Goal: Task Accomplishment & Management: Manage account settings

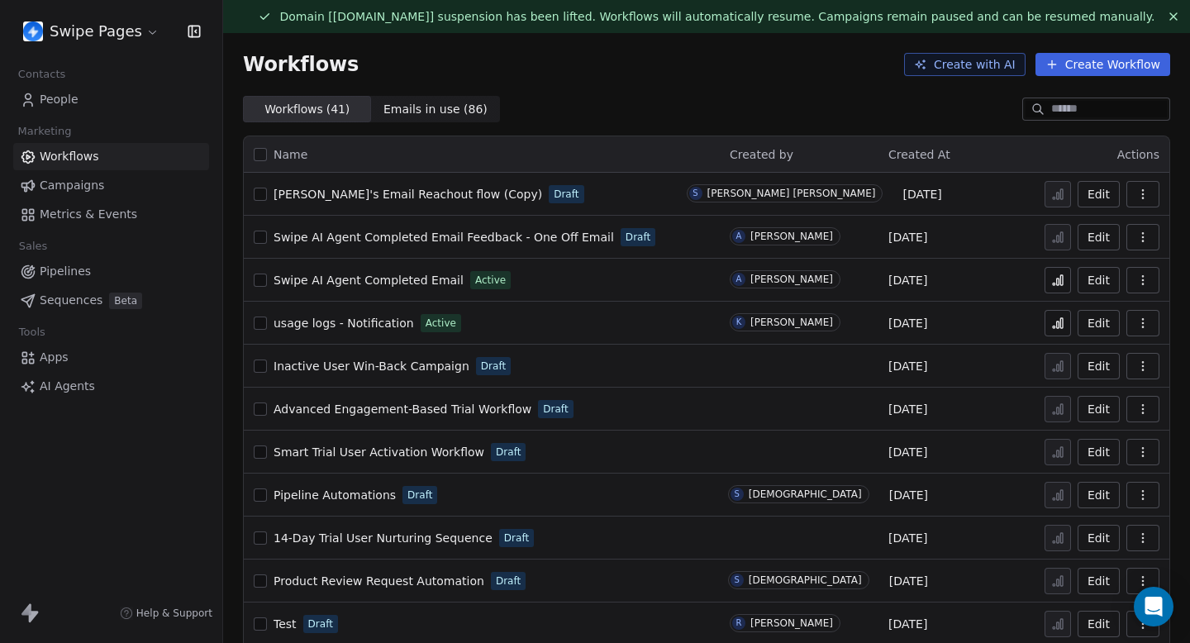
click at [111, 29] on html "Swipe Pages Contacts People Marketing Workflows Campaigns Metrics & Events Sale…" at bounding box center [595, 321] width 1190 height 643
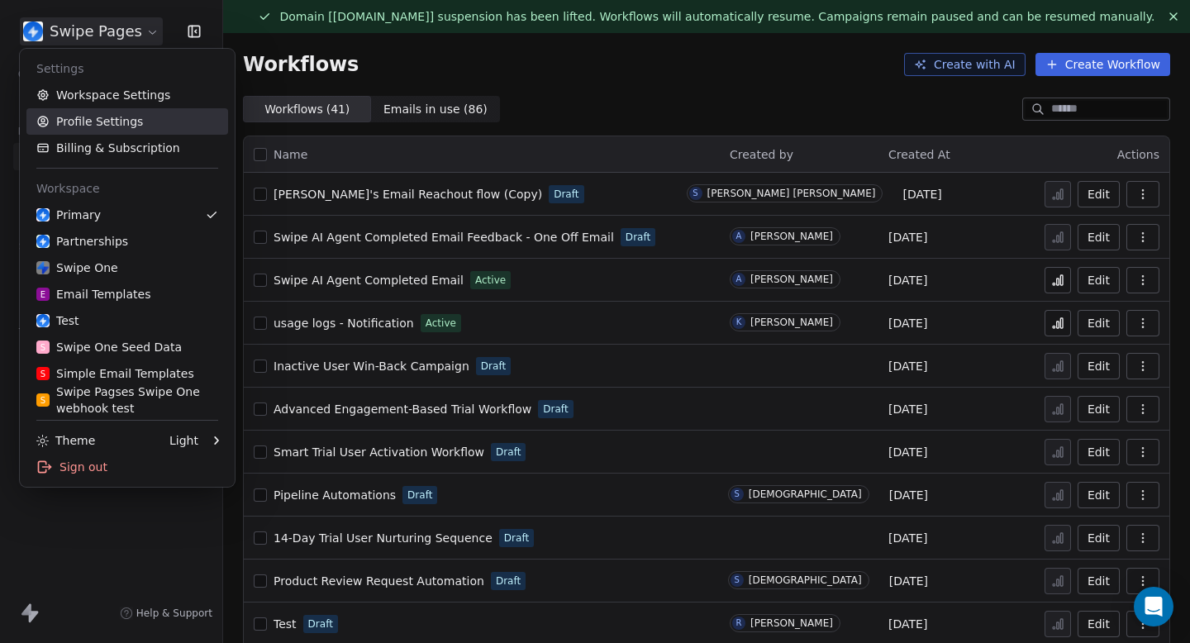
click at [108, 121] on link "Profile Settings" at bounding box center [127, 121] width 202 height 26
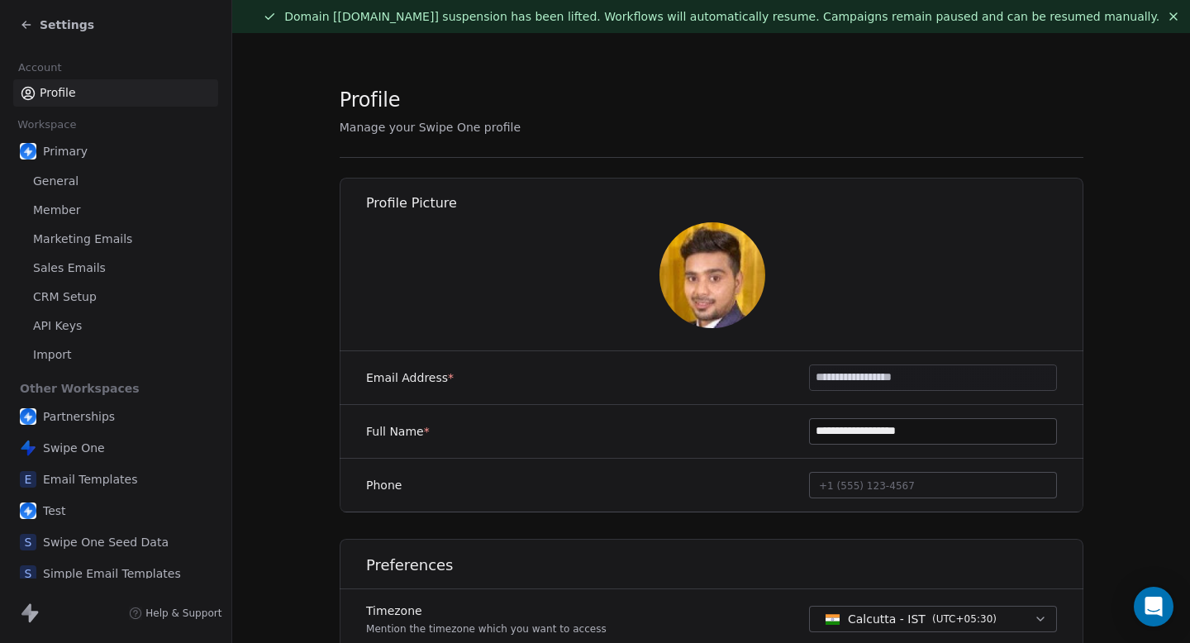
click at [81, 264] on span "Sales Emails" at bounding box center [69, 267] width 73 height 17
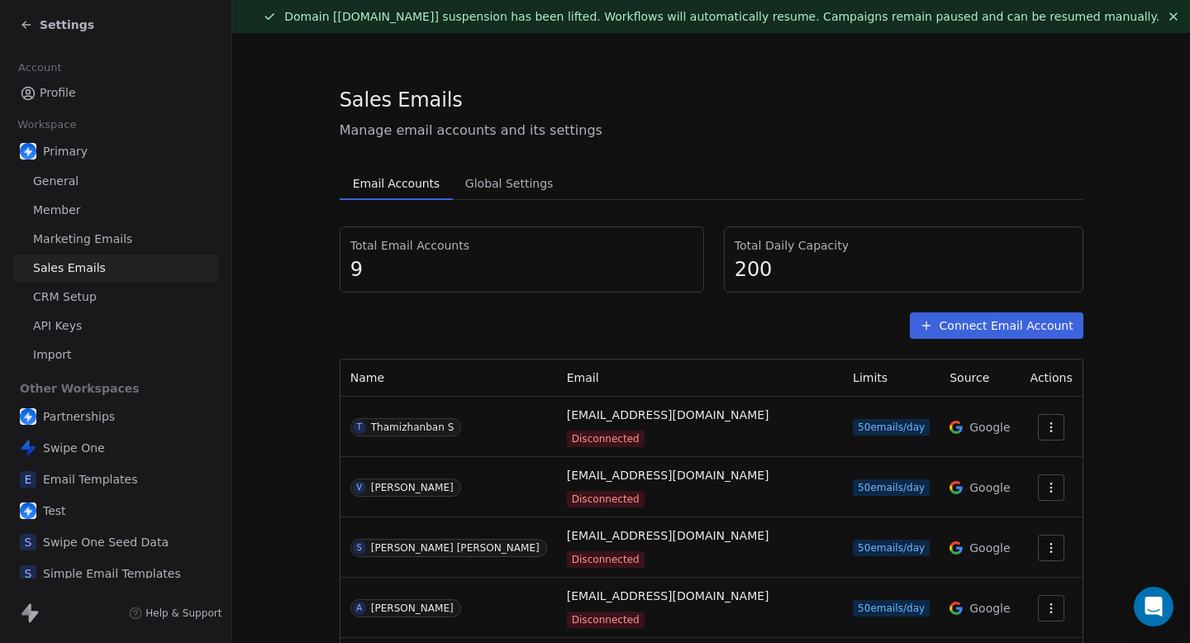
click at [1124, 319] on section "Sales Emails Manage email accounts and its settings Email Accounts Email Accoun…" at bounding box center [711, 509] width 958 height 953
click at [1045, 541] on icon "button" at bounding box center [1051, 547] width 13 height 13
click at [998, 554] on span "Reconnect" at bounding box center [1012, 549] width 61 height 17
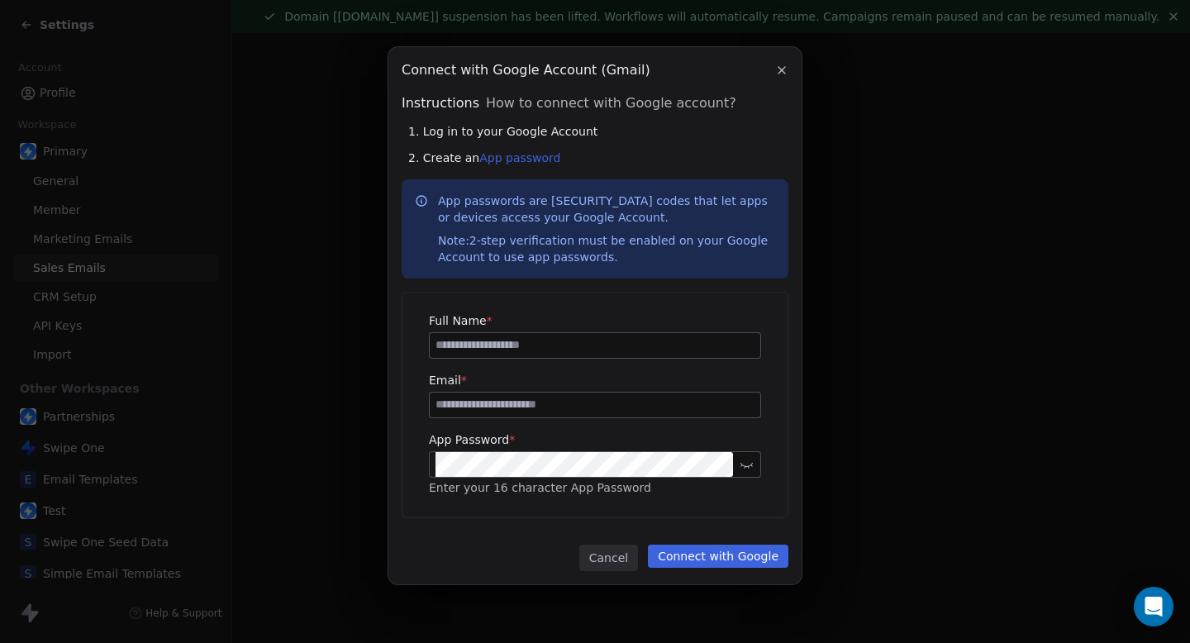
click at [570, 345] on input at bounding box center [595, 345] width 331 height 25
type input "********"
click at [566, 399] on input at bounding box center [595, 405] width 331 height 25
type input "**********"
click at [765, 554] on button "Connect with Google" at bounding box center [718, 556] width 140 height 23
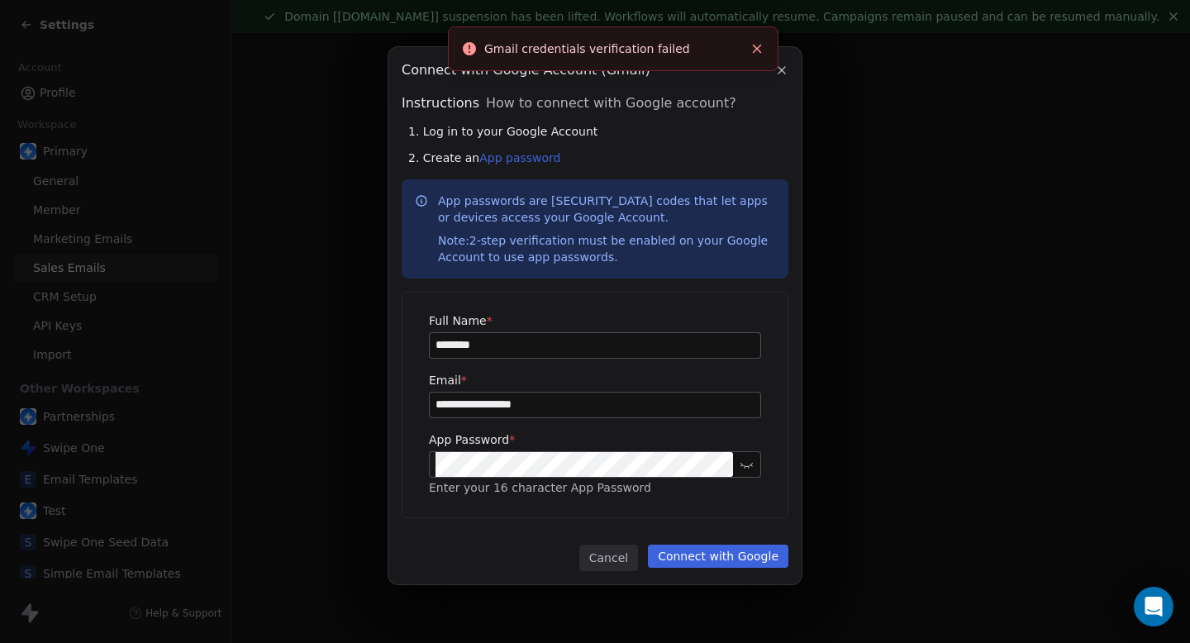
click at [765, 554] on button "Connect with Google" at bounding box center [718, 556] width 140 height 23
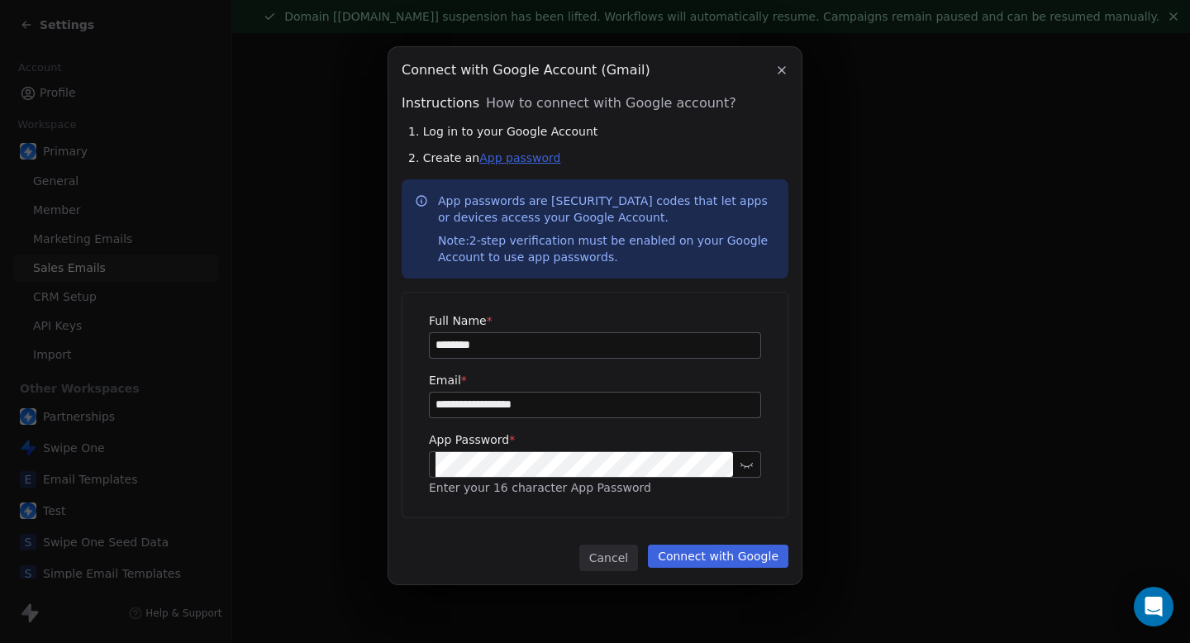
click at [513, 154] on link "App password" at bounding box center [519, 157] width 81 height 13
click at [526, 159] on link "App password" at bounding box center [519, 157] width 81 height 13
click at [777, 77] on button "button" at bounding box center [782, 70] width 20 height 20
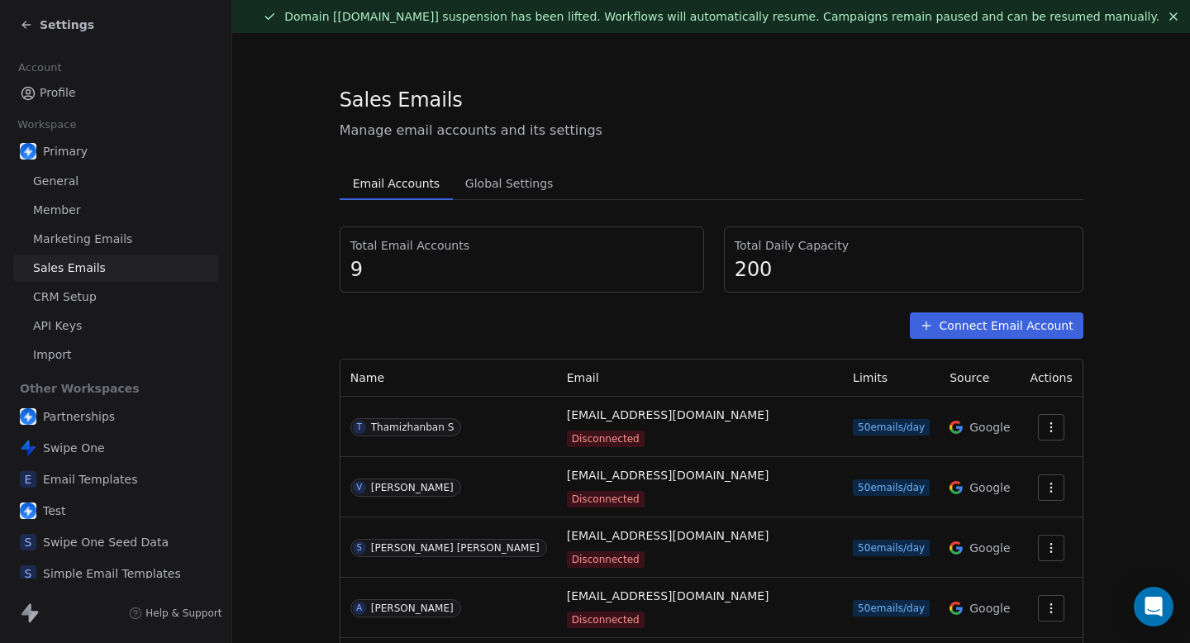
click at [1140, 260] on section "Sales Emails Manage email accounts and its settings Email Accounts Email Accoun…" at bounding box center [711, 509] width 958 height 953
click at [1022, 327] on button "Connect Email Account" at bounding box center [997, 325] width 174 height 26
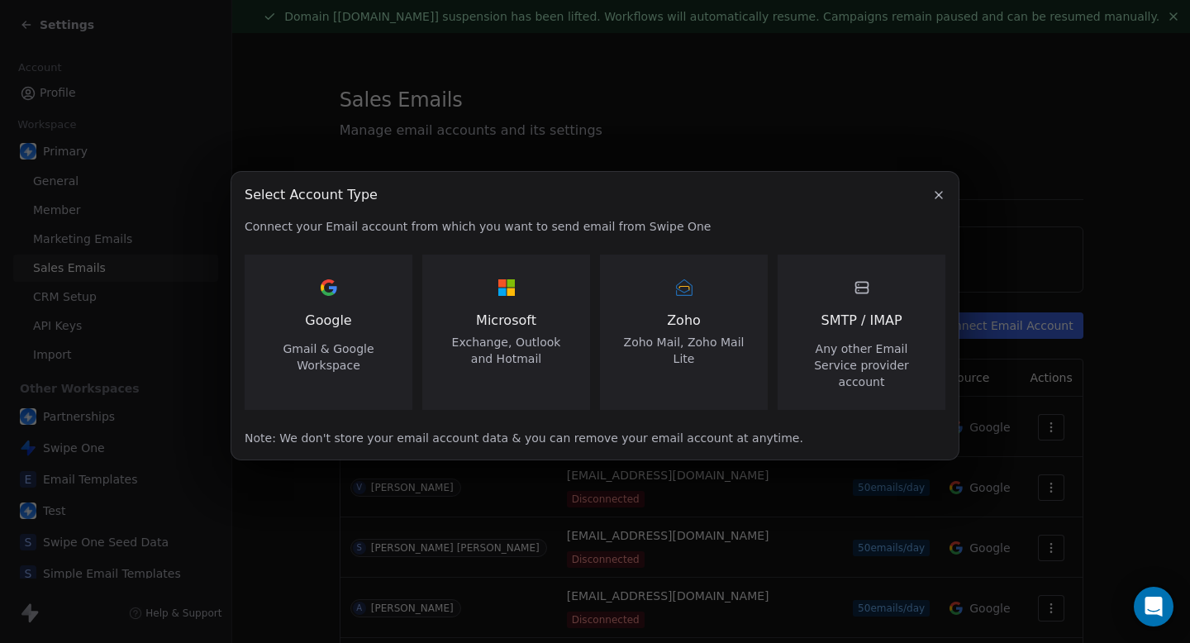
click at [331, 374] on span "Gmail & Google Workspace" at bounding box center [328, 356] width 128 height 33
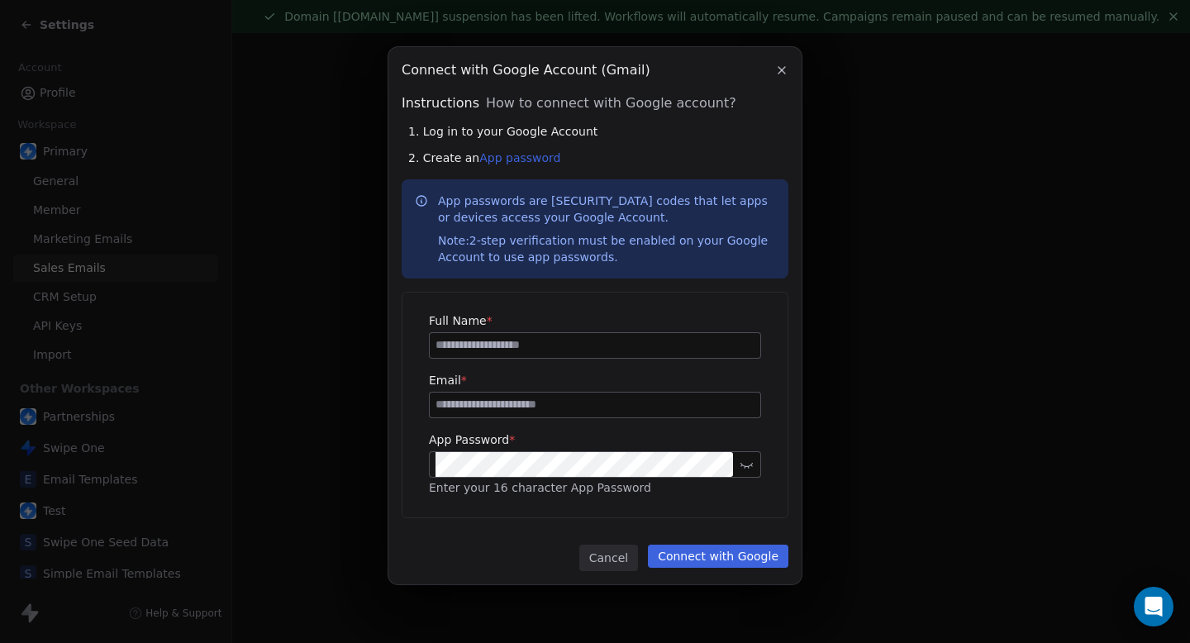
click at [747, 465] on icon at bounding box center [746, 464] width 12 height 12
click at [772, 60] on div "Connect with Google Account (Gmail)" at bounding box center [595, 70] width 387 height 20
click at [777, 64] on icon "button" at bounding box center [781, 70] width 13 height 13
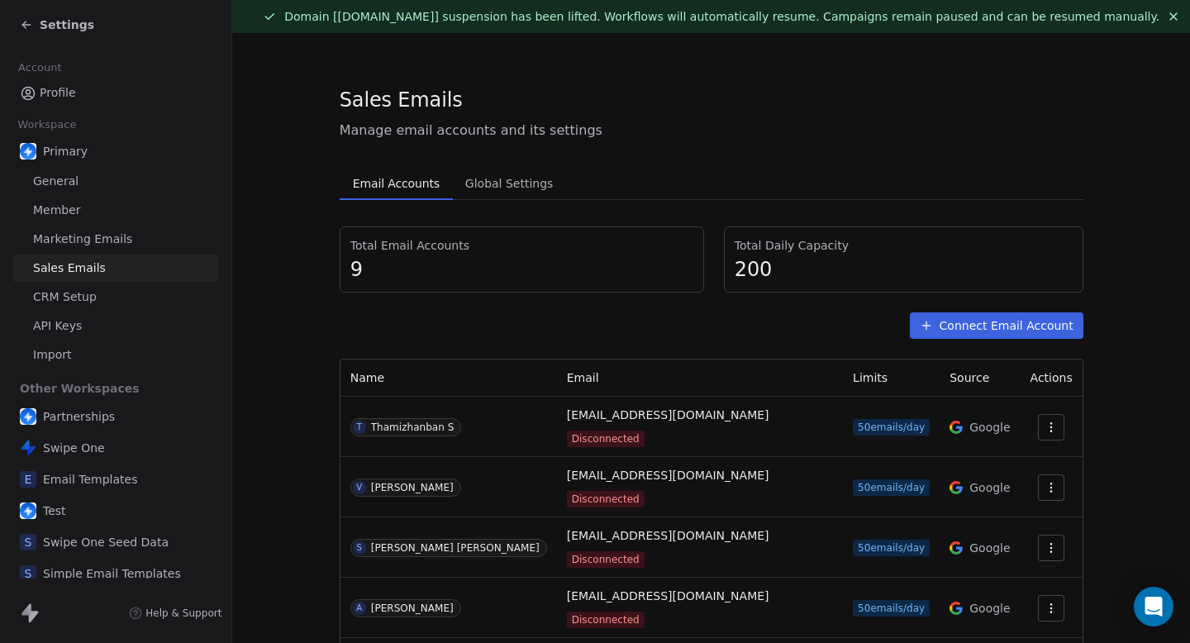
click at [90, 306] on link "CRM Setup" at bounding box center [115, 296] width 205 height 27
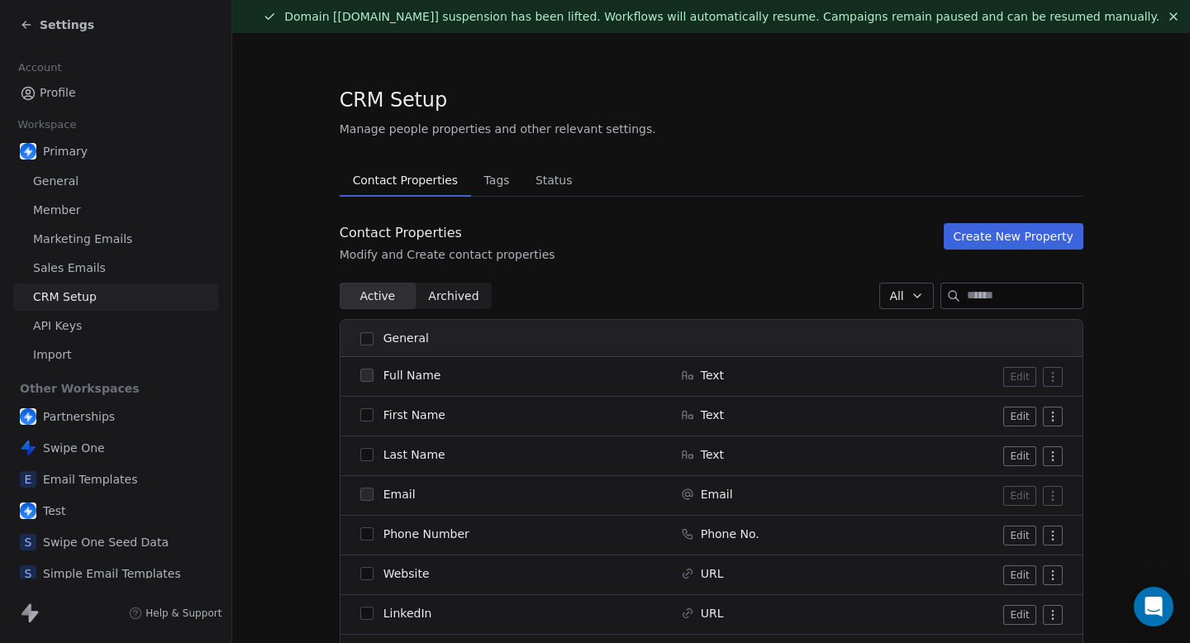
click at [99, 240] on span "Marketing Emails" at bounding box center [82, 239] width 99 height 17
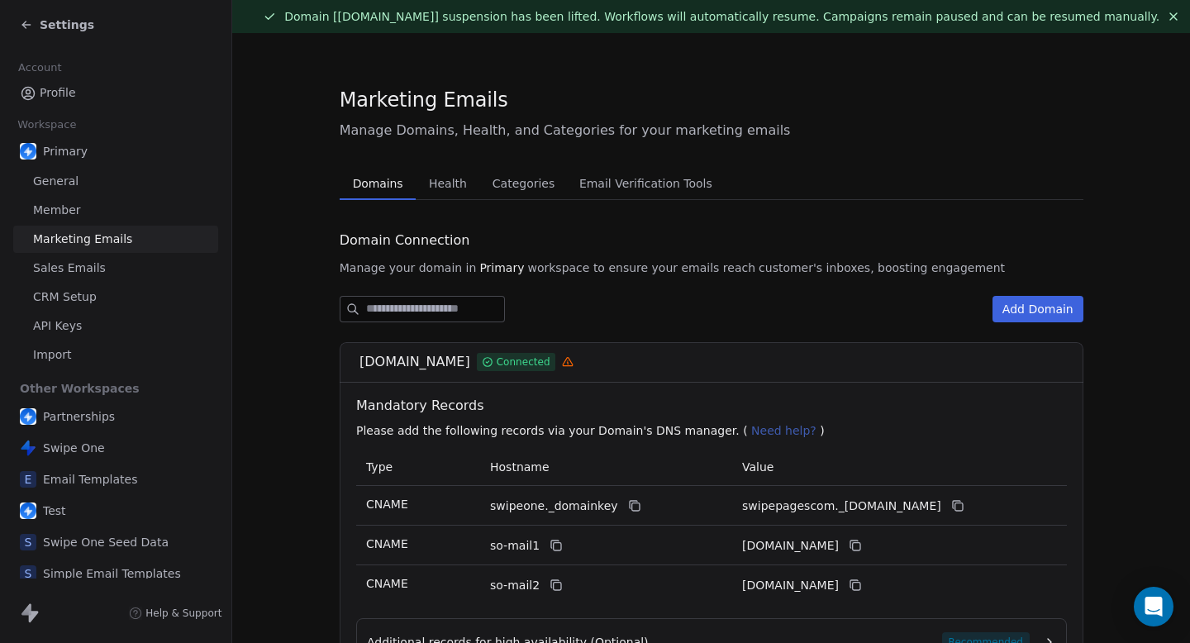
click at [89, 202] on link "Member" at bounding box center [115, 210] width 205 height 27
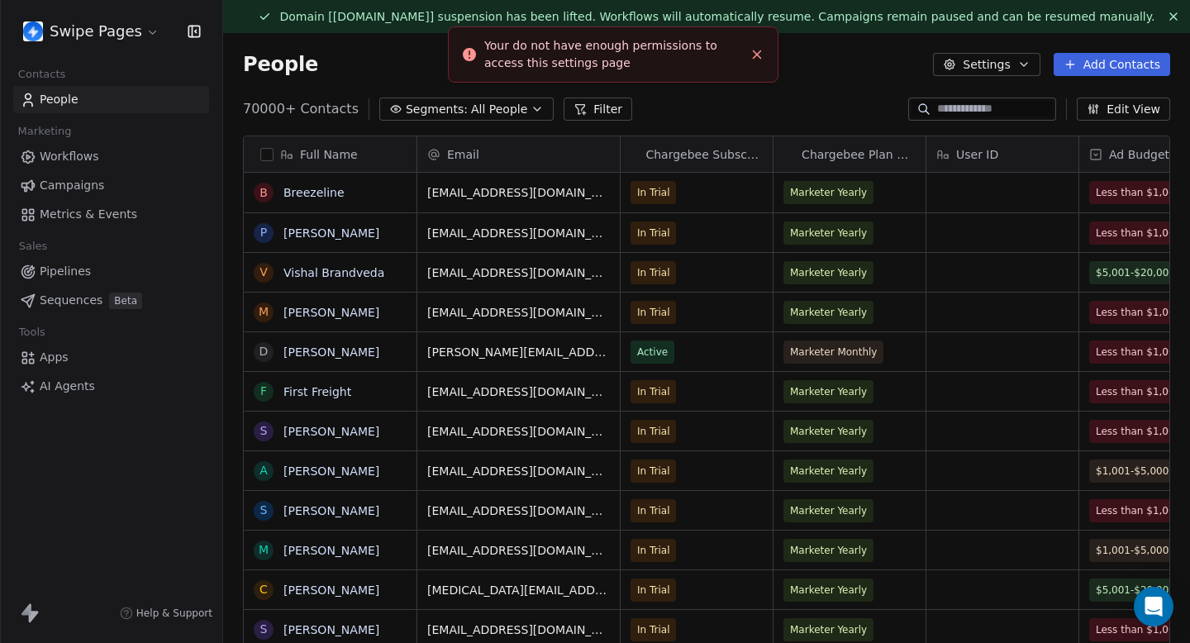
scroll to position [566, 967]
click at [149, 39] on html "Swipe Pages Contacts People Marketing Workflows Campaigns Metrics & Events Sale…" at bounding box center [595, 321] width 1190 height 643
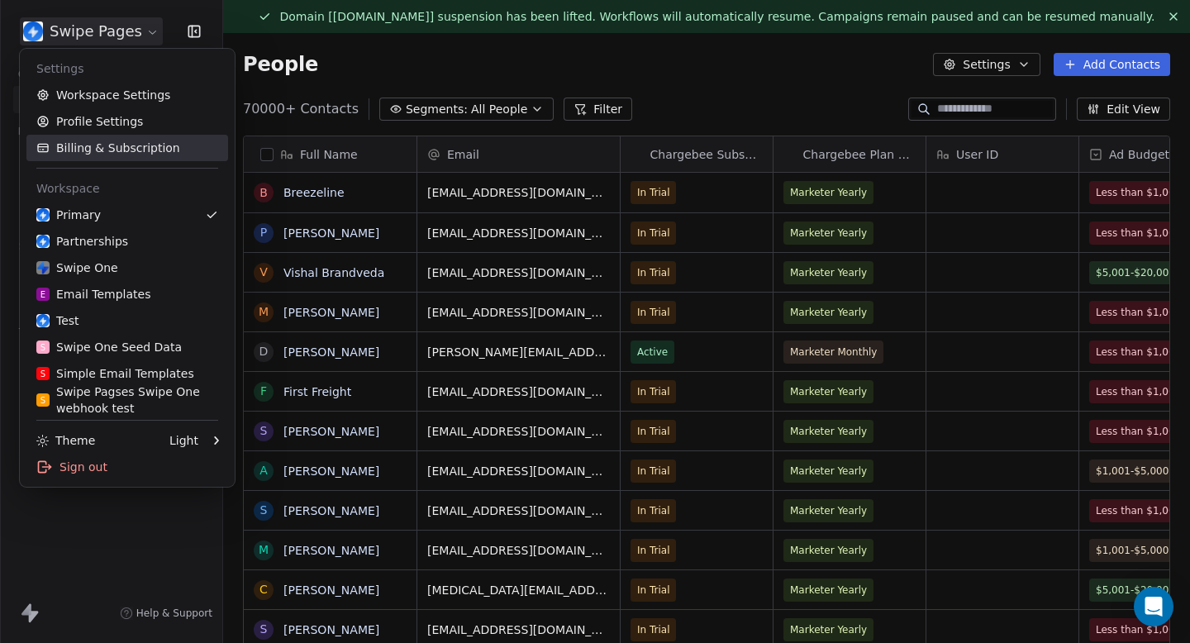
click at [111, 143] on link "Billing & Subscription" at bounding box center [127, 148] width 202 height 26
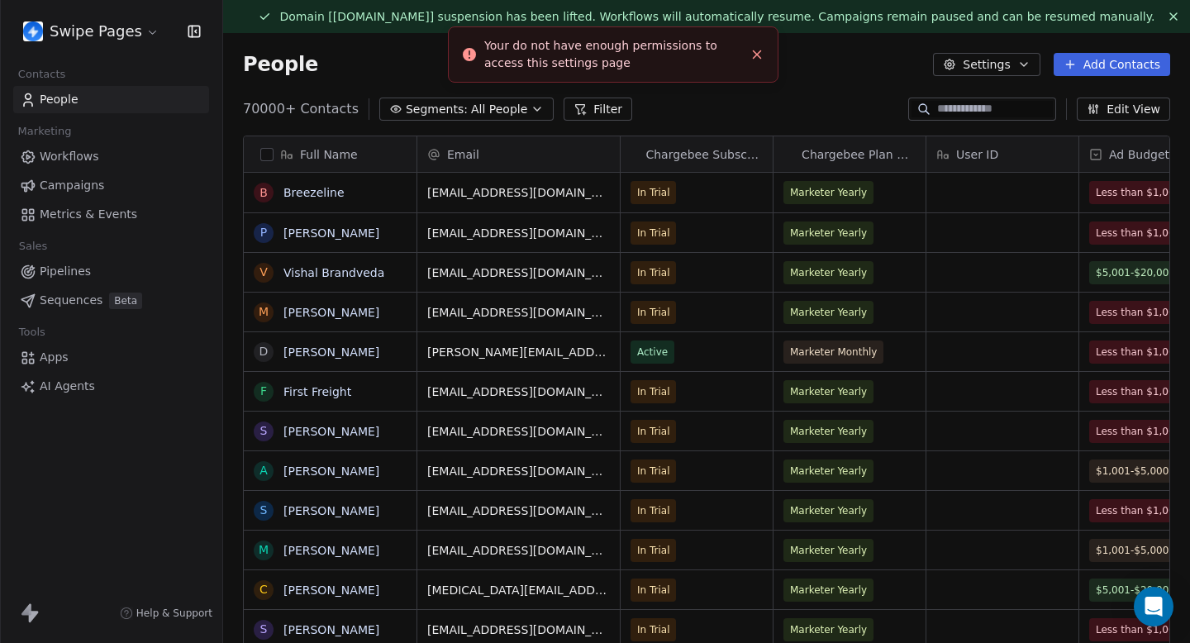
scroll to position [566, 967]
click at [113, 40] on html "Swipe Pages Contacts People Marketing Workflows Campaigns Metrics & Events Sale…" at bounding box center [595, 321] width 1190 height 643
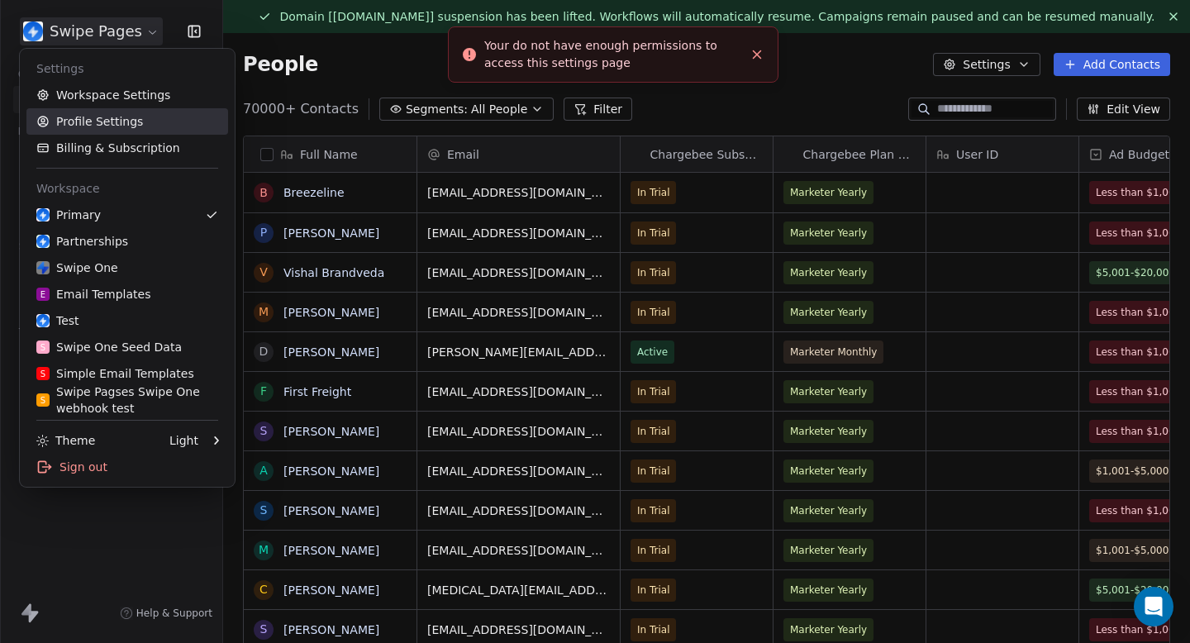
click at [102, 110] on link "Profile Settings" at bounding box center [127, 121] width 202 height 26
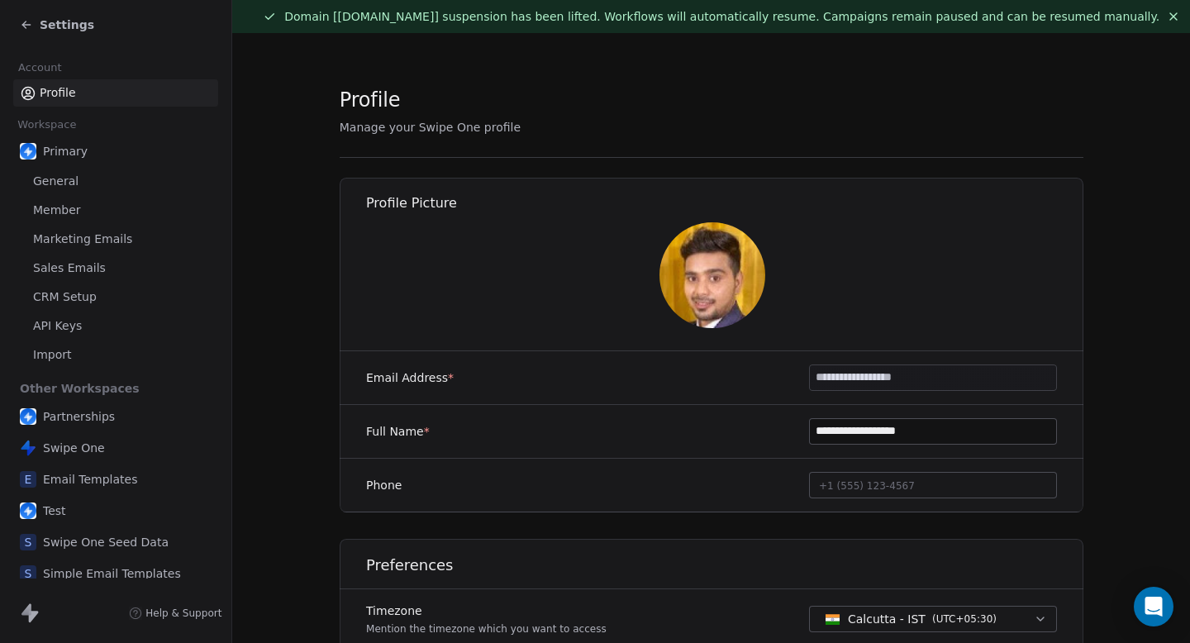
click at [84, 181] on link "General" at bounding box center [115, 181] width 205 height 27
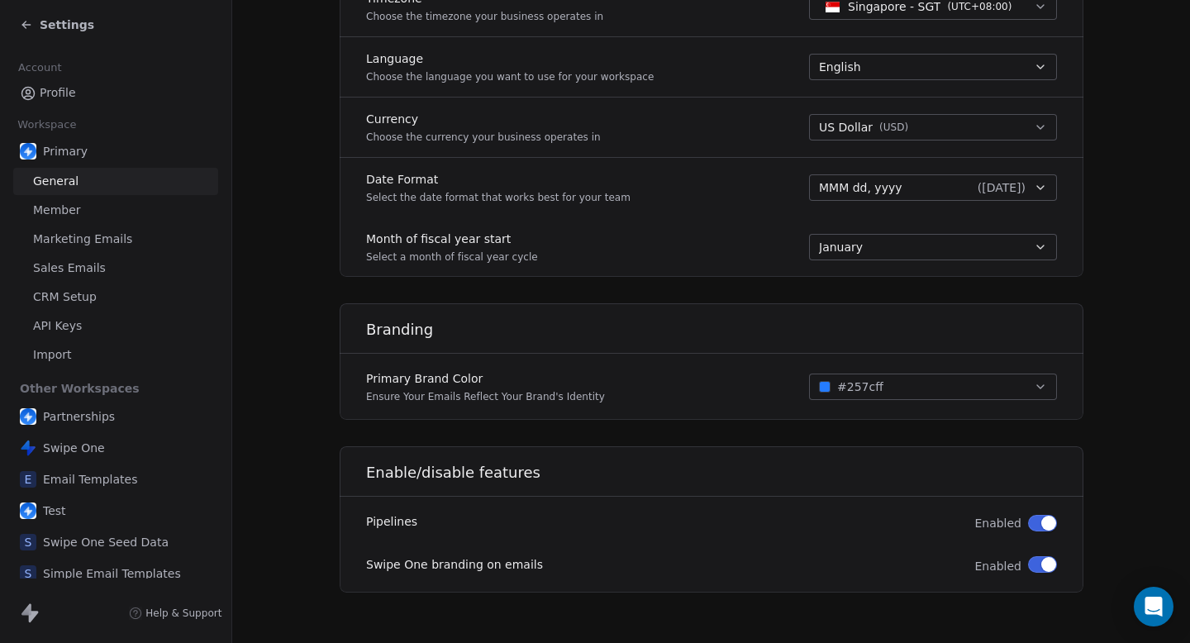
scroll to position [807, 0]
click at [68, 267] on span "Sales Emails" at bounding box center [69, 267] width 73 height 17
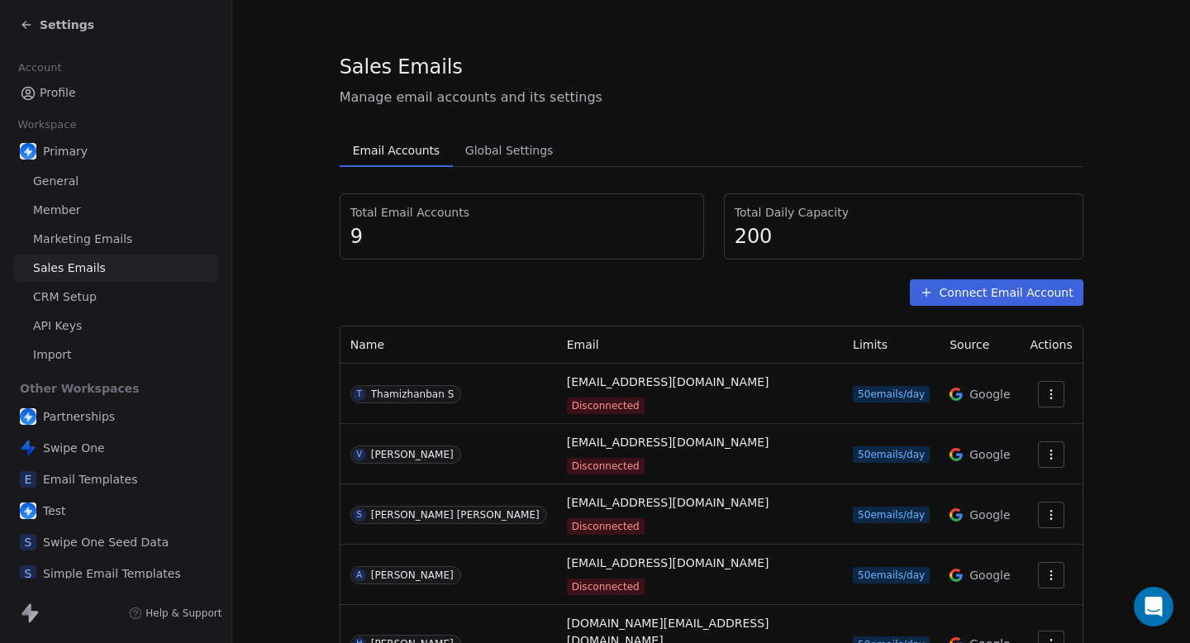
click at [1124, 295] on section "Sales Emails Manage email accounts and its settings Email Accounts Email Accoun…" at bounding box center [711, 476] width 958 height 953
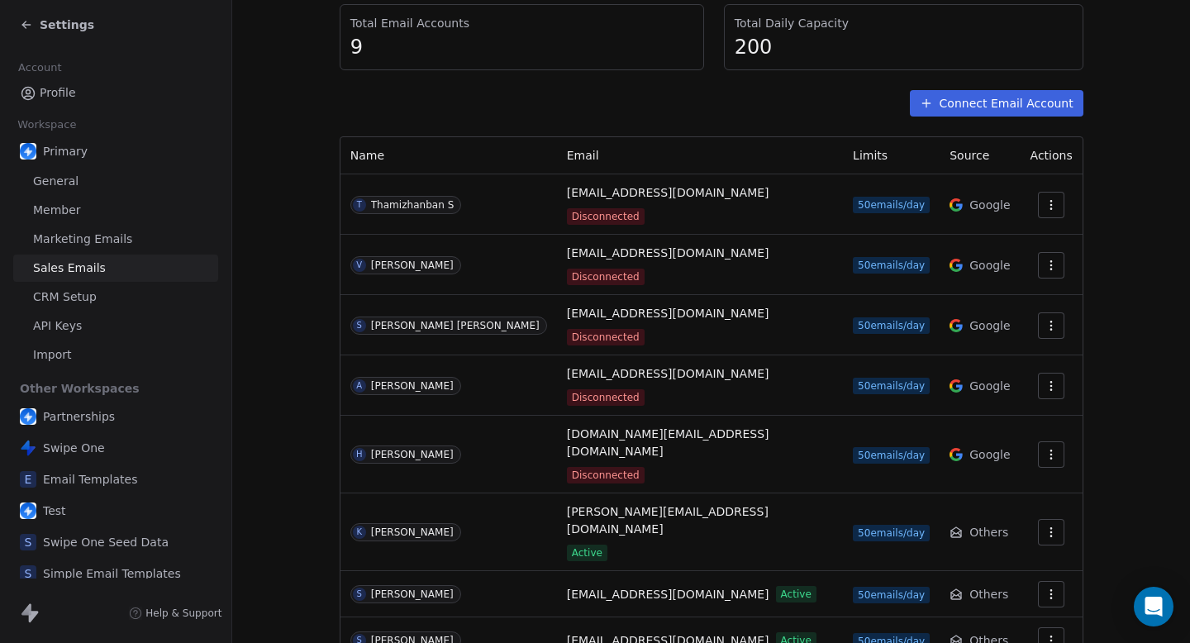
scroll to position [224, 0]
